Goal: Find specific page/section

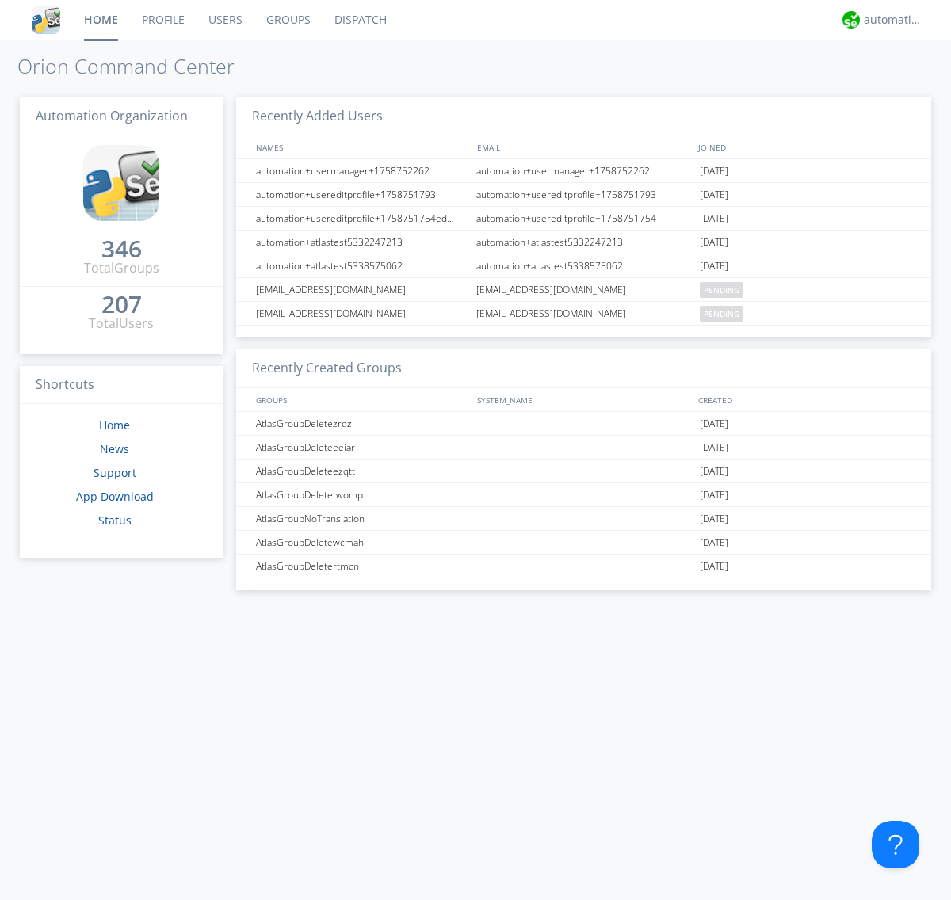
click at [287, 20] on link "Groups" at bounding box center [288, 20] width 68 height 40
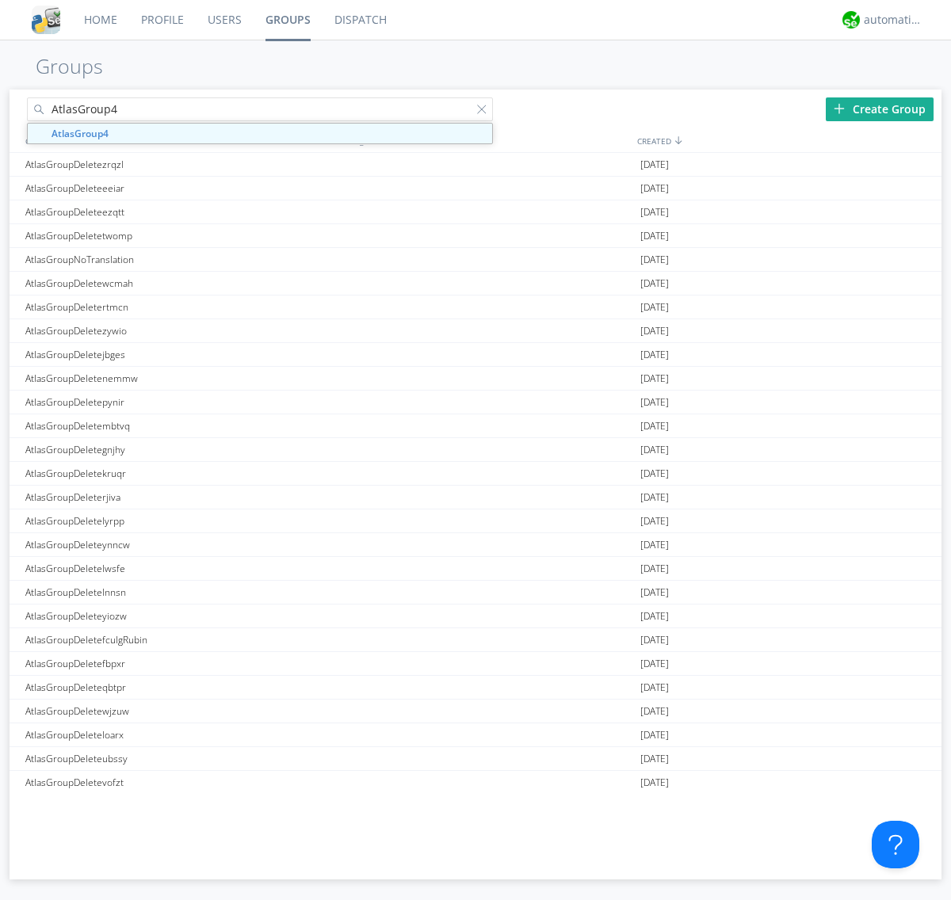
type input "AtlasGroup4"
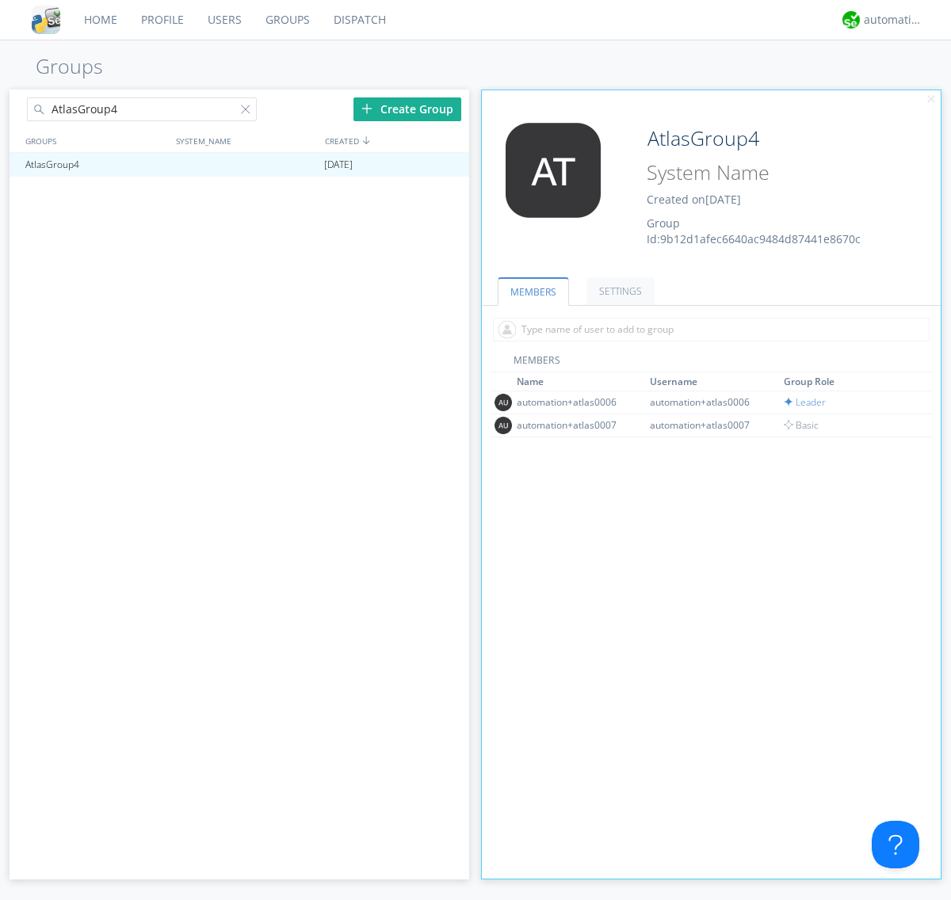
click at [618, 291] on link "SETTINGS" at bounding box center [621, 291] width 68 height 28
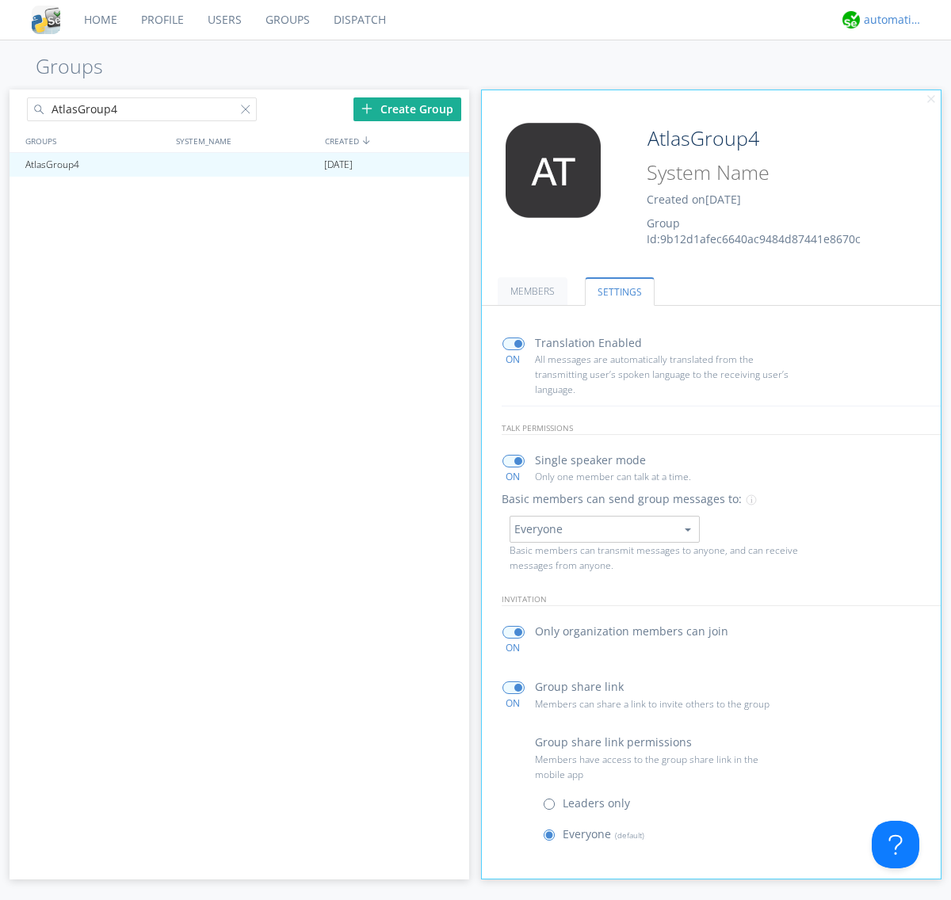
click at [889, 20] on div "automation+atlas" at bounding box center [893, 20] width 59 height 16
click at [901, 83] on div "Log Out" at bounding box center [902, 84] width 82 height 29
